Goal: Task Accomplishment & Management: Use online tool/utility

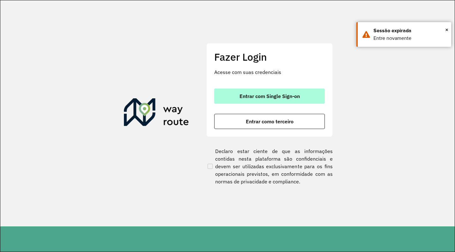
click at [276, 98] on span "Entrar com Single Sign-on" at bounding box center [270, 96] width 60 height 5
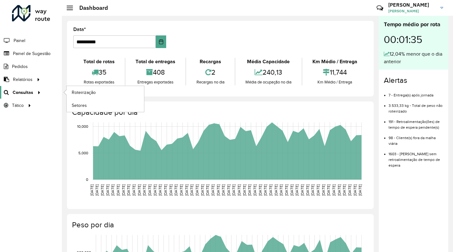
click at [25, 89] on span "Consultas" at bounding box center [23, 92] width 21 height 7
click at [89, 94] on span "Roteirização" at bounding box center [85, 92] width 26 height 7
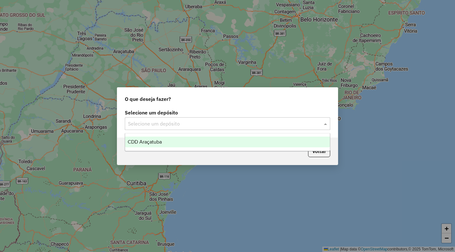
click at [201, 122] on input "text" at bounding box center [221, 124] width 186 height 8
click at [159, 141] on span "CDD Araçatuba" at bounding box center [145, 141] width 34 height 5
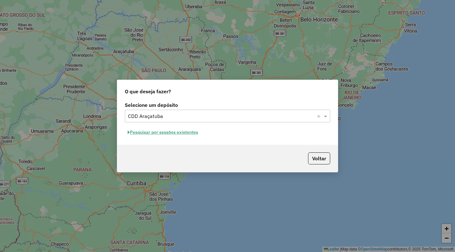
click at [177, 132] on button "Pesquisar por sessões existentes" at bounding box center [163, 132] width 76 height 10
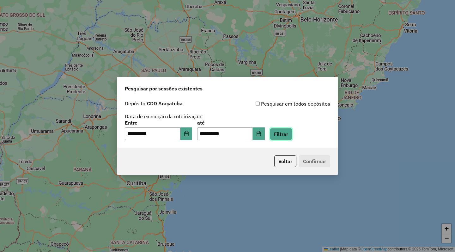
click at [292, 133] on button "Filtrar" at bounding box center [281, 134] width 22 height 12
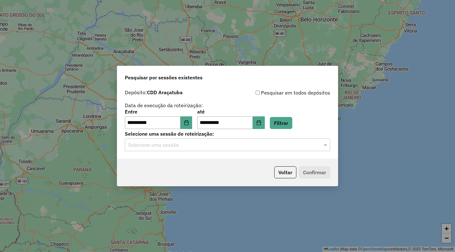
click at [229, 146] on input "text" at bounding box center [221, 145] width 186 height 8
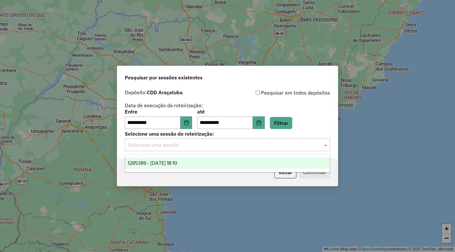
click at [204, 166] on div "1285389 - 30/09/2025 18:10" at bounding box center [227, 163] width 205 height 11
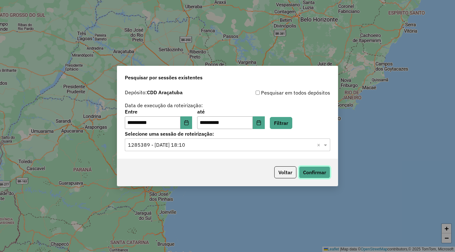
click at [309, 172] on button "Confirmar" at bounding box center [314, 172] width 31 height 12
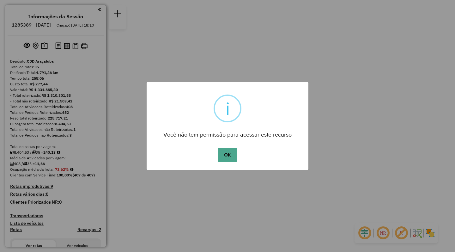
scroll to position [1241, 0]
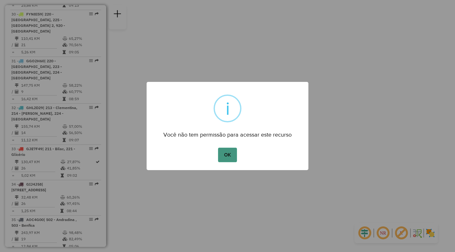
click at [228, 159] on button "OK" at bounding box center [227, 155] width 19 height 15
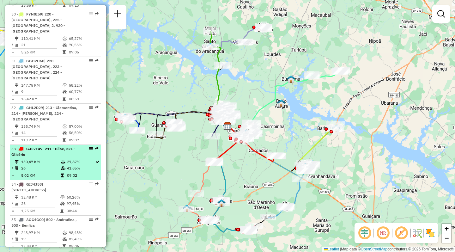
select select "**********"
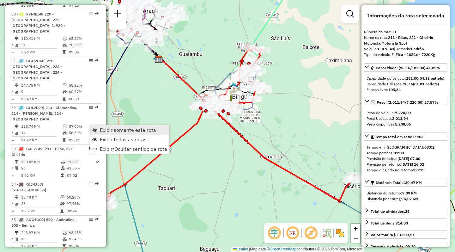
click at [107, 130] on span "Exibir somente esta rota" at bounding box center [128, 129] width 56 height 5
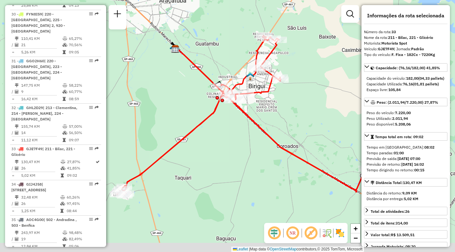
drag, startPoint x: 211, startPoint y: 165, endPoint x: 228, endPoint y: 155, distance: 19.5
click at [228, 155] on div "Janela de atendimento Grade de atendimento Capacidade Transportadoras Veículos …" at bounding box center [227, 126] width 455 height 252
